Goal: Information Seeking & Learning: Learn about a topic

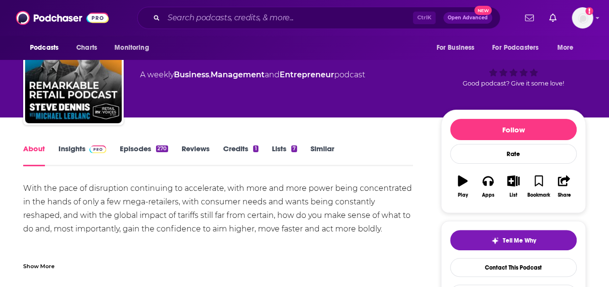
scroll to position [42, 0]
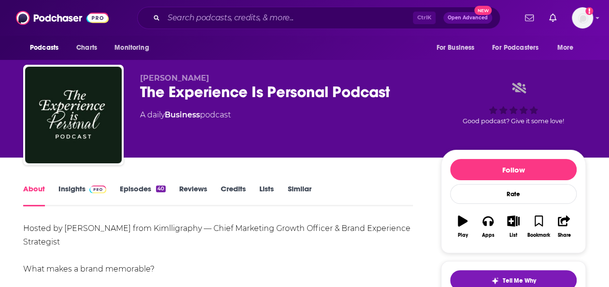
click at [71, 187] on link "Insights" at bounding box center [82, 195] width 48 height 22
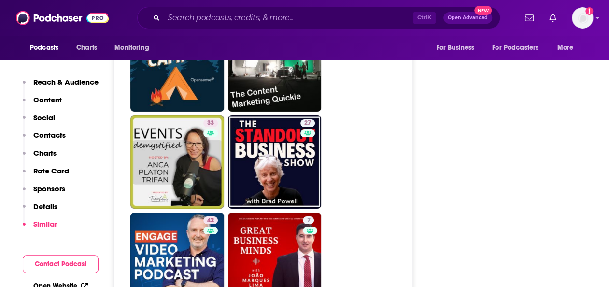
scroll to position [1681, 0]
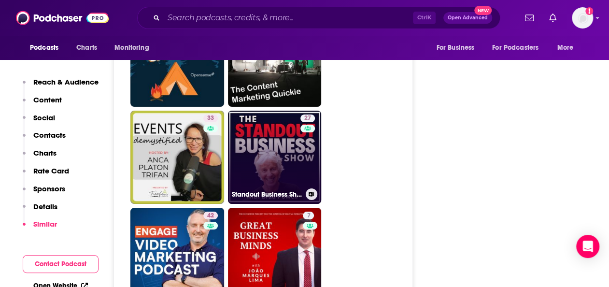
click at [297, 145] on link "27 Standout Business Show — Video Marketing & Content Marketing Strategy for Yo…" at bounding box center [275, 158] width 94 height 94
type input "https://www.podchaser.com/podcasts/standout-business-show-video-m-1664032"
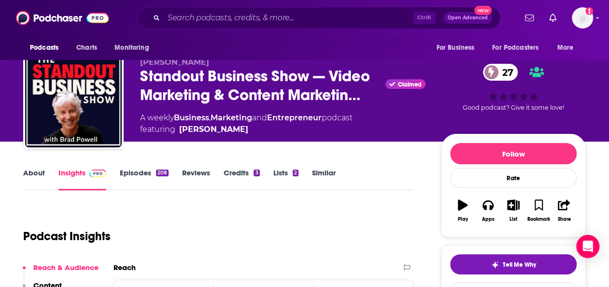
scroll to position [10, 0]
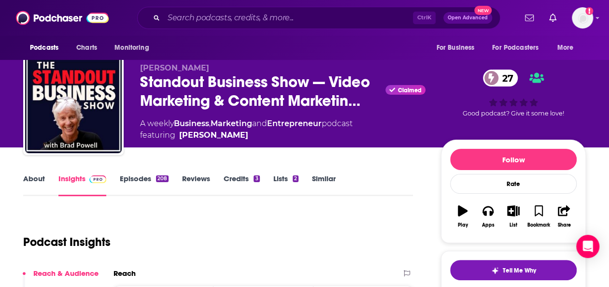
click at [136, 184] on link "Episodes 208" at bounding box center [144, 185] width 49 height 22
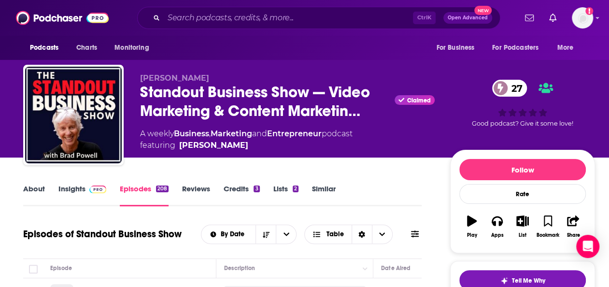
scroll to position [176, 0]
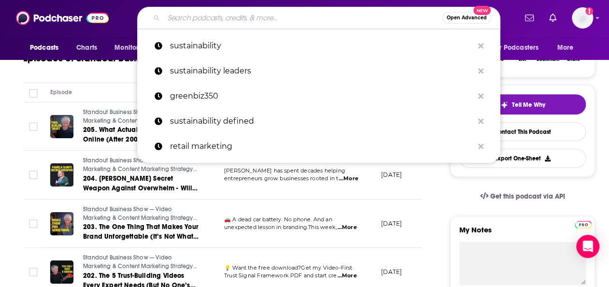
click at [212, 17] on input "Search podcasts, credits, & more..." at bounding box center [303, 17] width 279 height 15
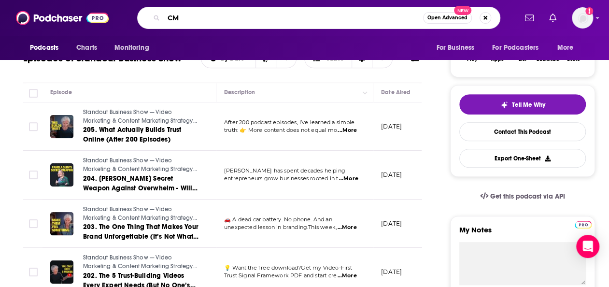
type input "CMO"
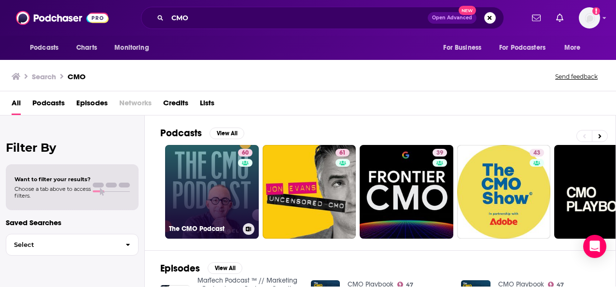
click at [240, 181] on div "60" at bounding box center [246, 186] width 17 height 74
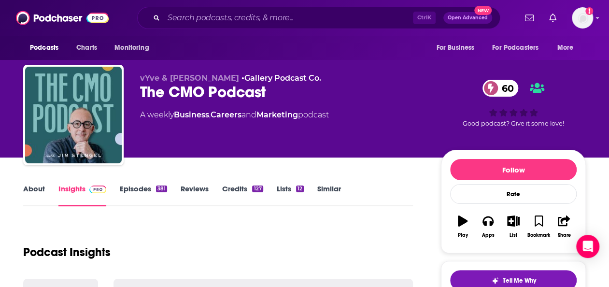
click at [127, 190] on link "Episodes 381" at bounding box center [143, 195] width 47 height 22
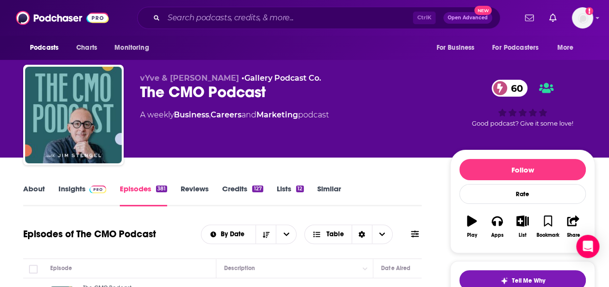
click at [75, 185] on link "Insights" at bounding box center [82, 195] width 48 height 22
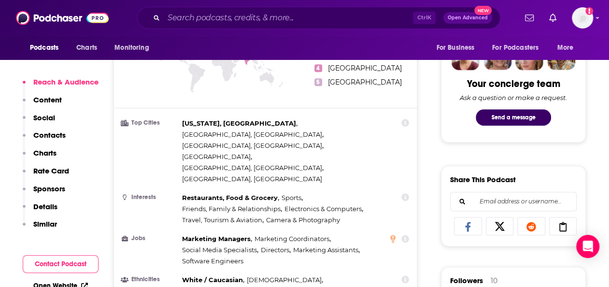
click at [208, 179] on ul "Top Cities New York, NY , Los Angeles, CA , Cincinnati, OH , London , Chicago, …" at bounding box center [265, 207] width 287 height 179
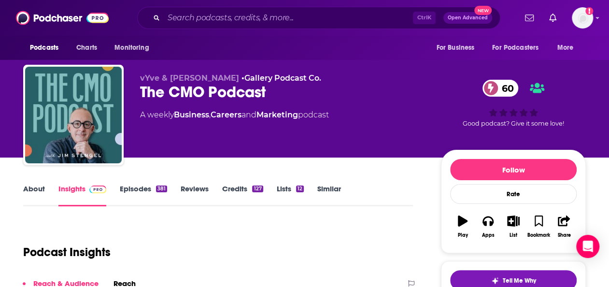
click at [40, 188] on link "About" at bounding box center [34, 195] width 22 height 22
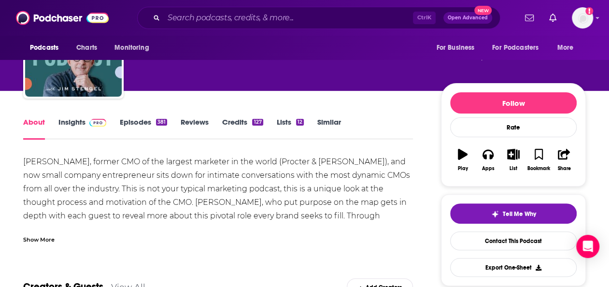
scroll to position [68, 0]
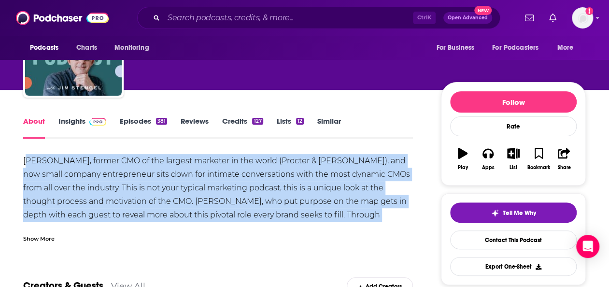
drag, startPoint x: 388, startPoint y: 216, endPoint x: 27, endPoint y: 164, distance: 365.0
click at [27, 164] on div "Jim Stengel, former CMO of the largest marketer in the world (Procter & Gamble)…" at bounding box center [218, 215] width 390 height 122
drag, startPoint x: 27, startPoint y: 164, endPoint x: 133, endPoint y: 195, distance: 111.2
click at [133, 195] on div "Jim Stengel, former CMO of the largest marketer in the world (Procter & Gamble)…" at bounding box center [218, 215] width 390 height 122
